Goal: Communication & Community: Answer question/provide support

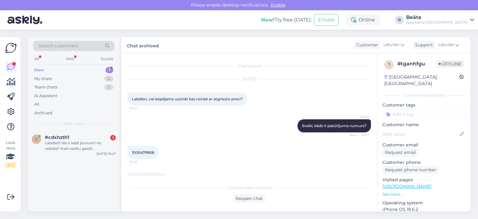
click at [72, 139] on div "#cdxhzth1 1" at bounding box center [80, 138] width 71 height 6
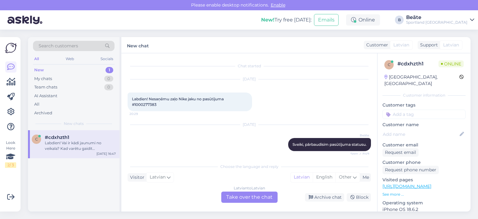
click at [153, 104] on span "Labdien! Nesaņēmu zaļo Nike jaku no pasūtījuma #1000277383" at bounding box center [178, 102] width 93 height 10
copy div "1000277383 20:29"
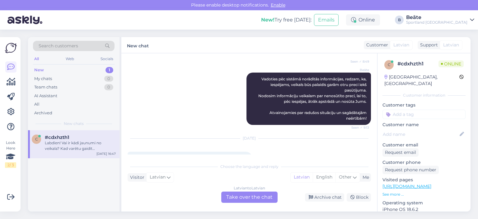
scroll to position [115, 0]
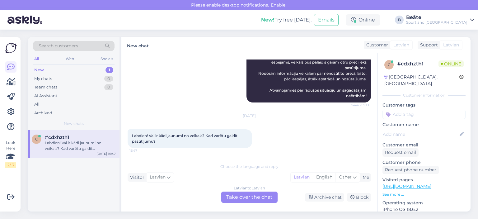
click at [260, 193] on div "Latvian to Latvian Take over the chat" at bounding box center [249, 197] width 56 height 11
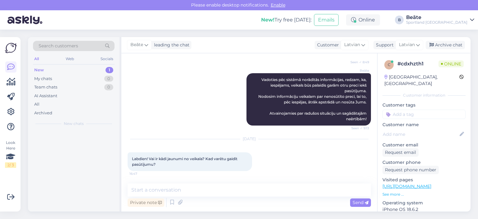
scroll to position [92, 0]
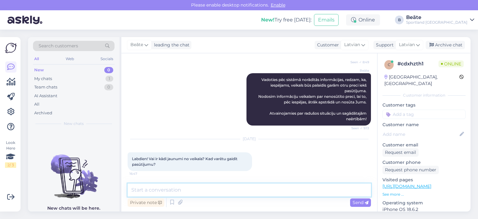
click at [260, 193] on textarea at bounding box center [250, 189] width 244 height 13
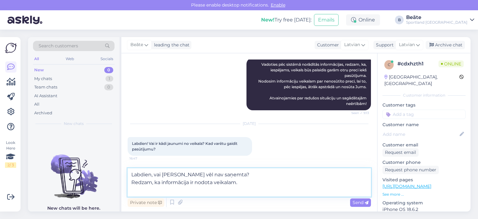
scroll to position [115, 0]
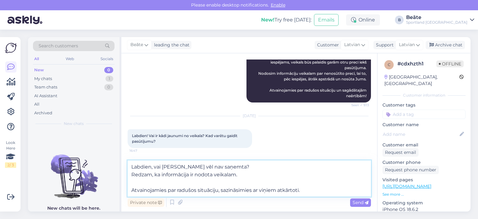
type textarea "Labdien, vai [PERSON_NAME] vēl nav saņemta? Redzam, ka informācija ir nodota ve…"
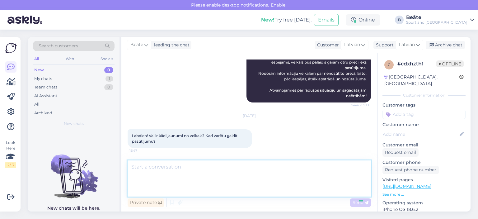
scroll to position [141, 0]
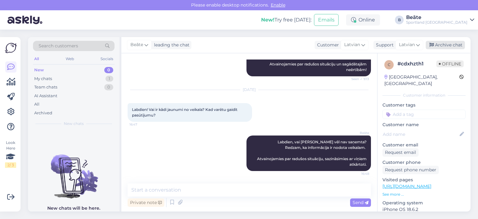
click at [446, 42] on div "Archive chat" at bounding box center [445, 45] width 39 height 8
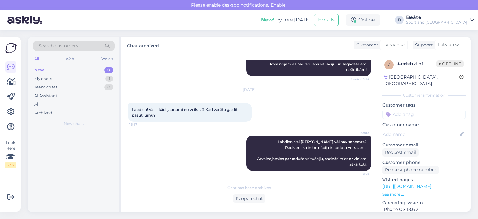
scroll to position [143, 0]
